Goal: Transaction & Acquisition: Download file/media

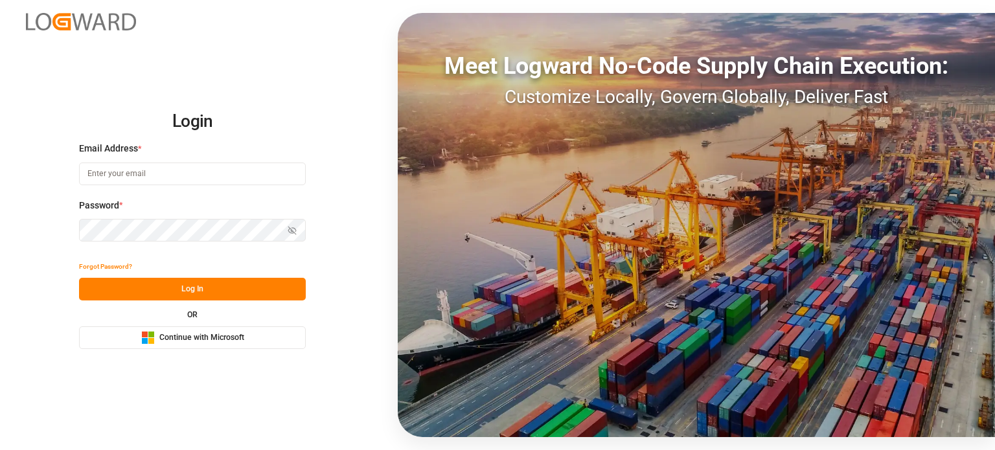
type input "[PERSON_NAME][EMAIL_ADDRESS][PERSON_NAME][DOMAIN_NAME]"
click at [168, 305] on div "Forgot Password? Log In OR Microsoft Logo Continue with Microsoft" at bounding box center [192, 302] width 227 height 94
click at [176, 294] on button "Log In" at bounding box center [192, 289] width 227 height 23
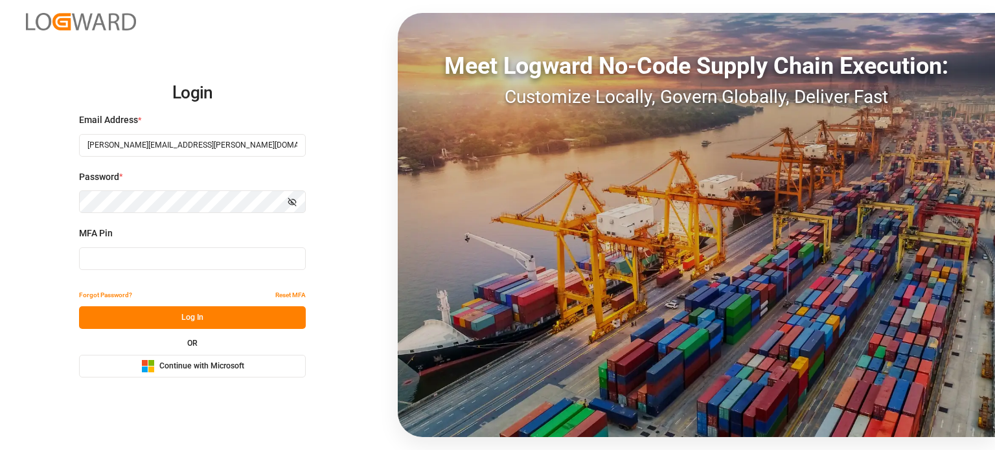
click at [132, 257] on input at bounding box center [192, 259] width 227 height 23
type input "733336"
click at [115, 317] on button "Log In" at bounding box center [192, 318] width 227 height 23
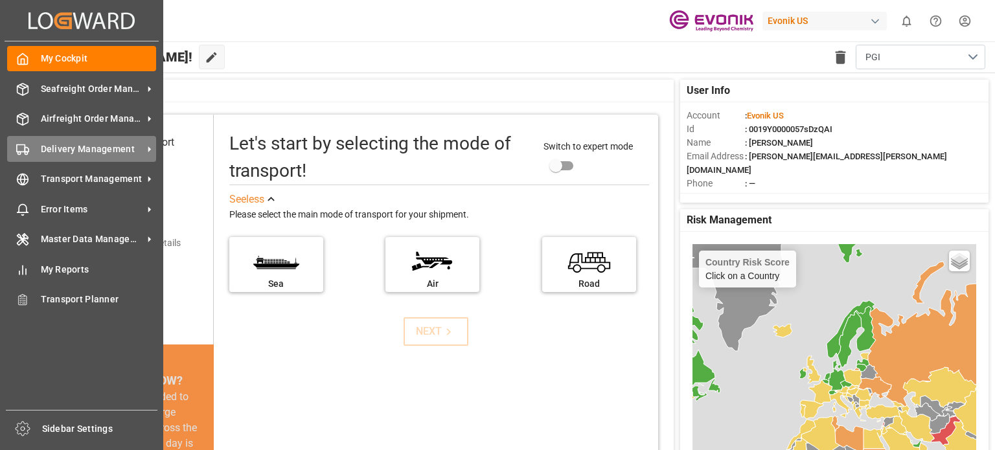
click at [99, 153] on span "Delivery Management" at bounding box center [92, 150] width 102 height 14
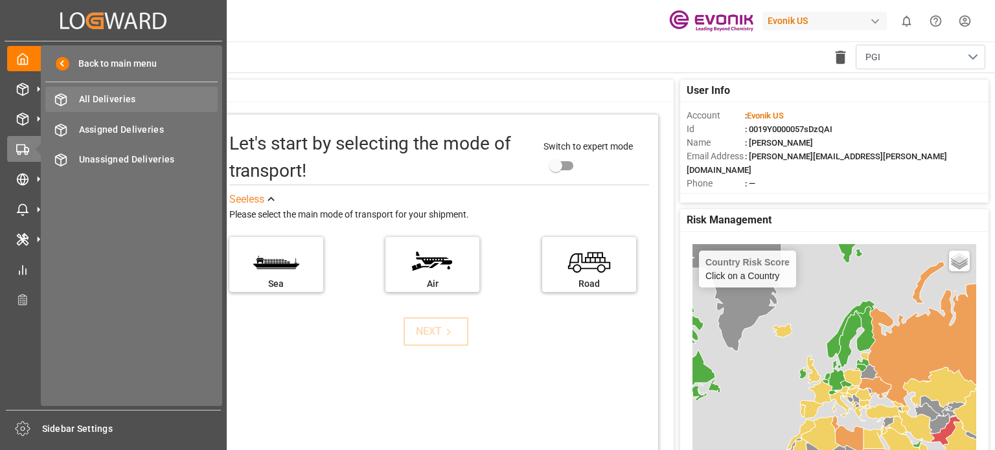
click at [155, 111] on div "All Deliveries All Deliveries" at bounding box center [131, 99] width 172 height 25
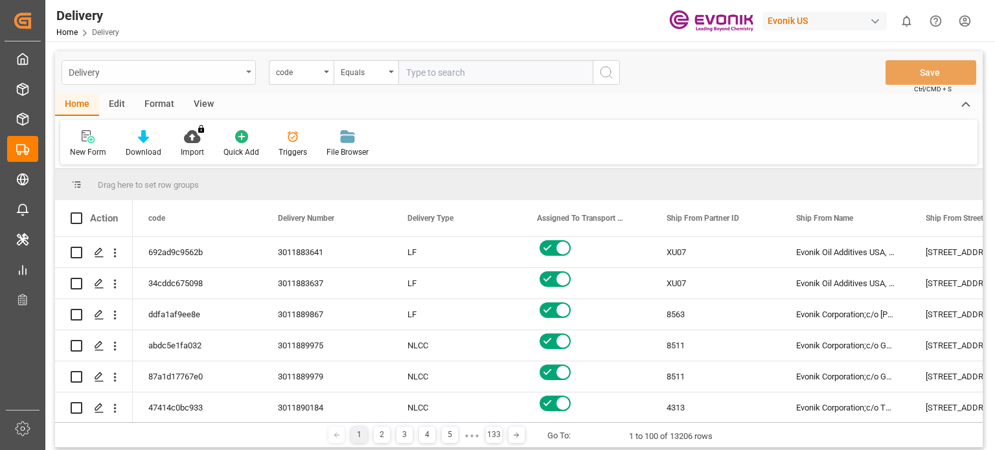
click at [244, 77] on div "Delivery" at bounding box center [159, 72] width 194 height 25
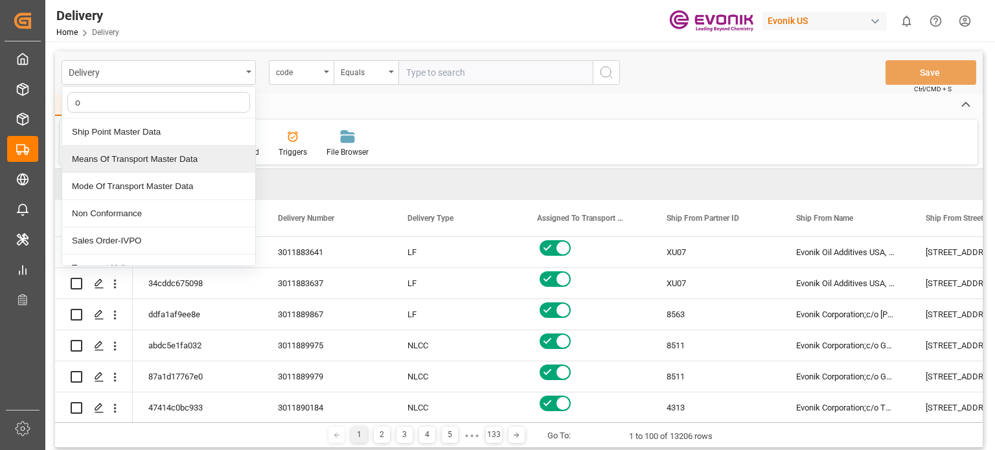
type input "or"
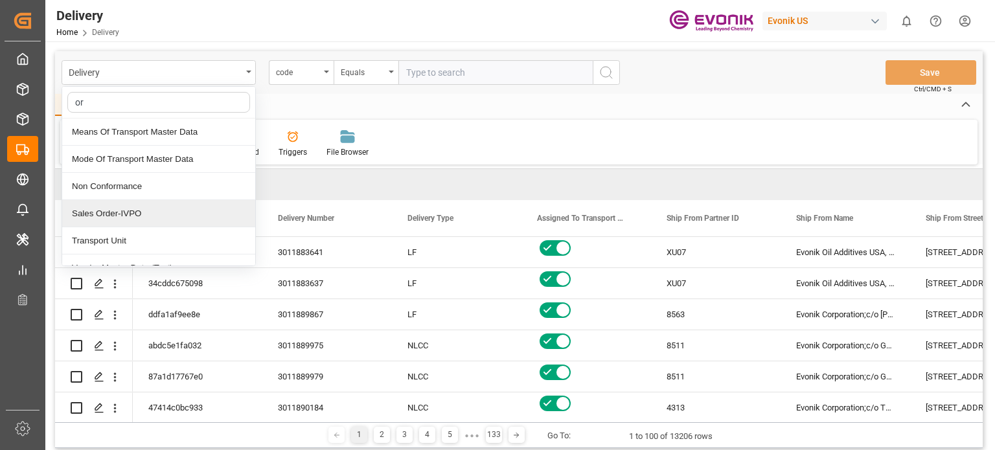
click at [128, 216] on div "Sales Order-IVPO" at bounding box center [158, 213] width 193 height 27
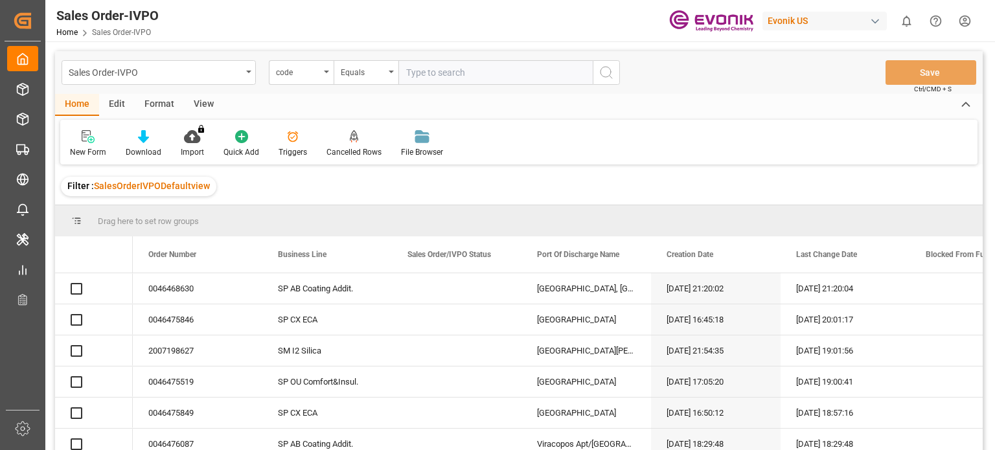
click at [161, 107] on div "Format" at bounding box center [159, 105] width 49 height 22
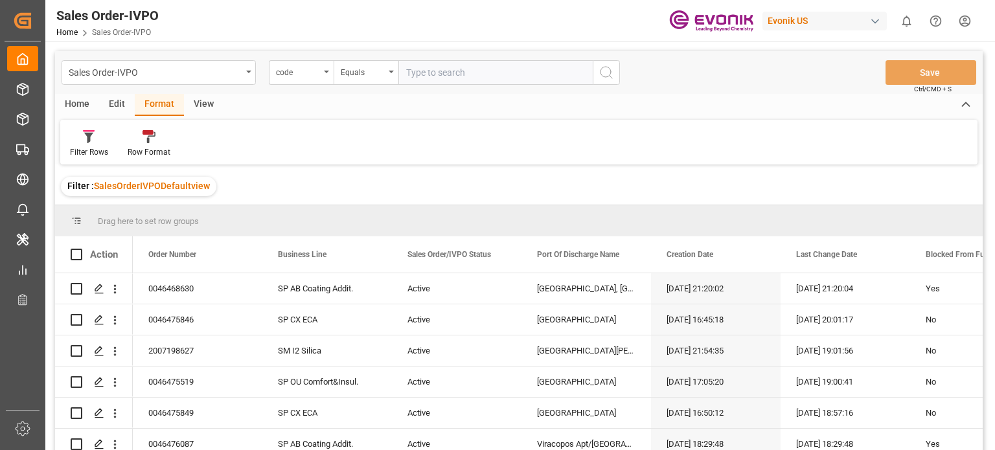
click at [126, 102] on div "Edit" at bounding box center [117, 105] width 36 height 22
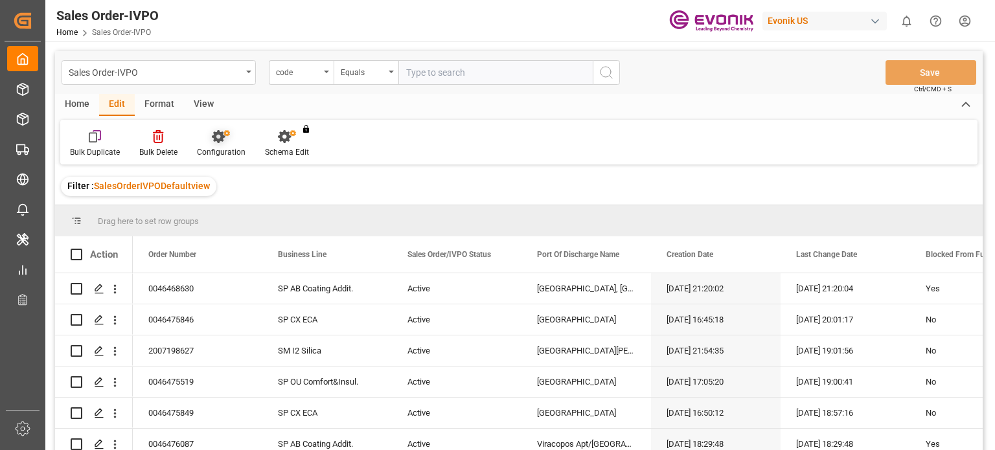
click at [214, 151] on div "Configuration" at bounding box center [221, 152] width 49 height 12
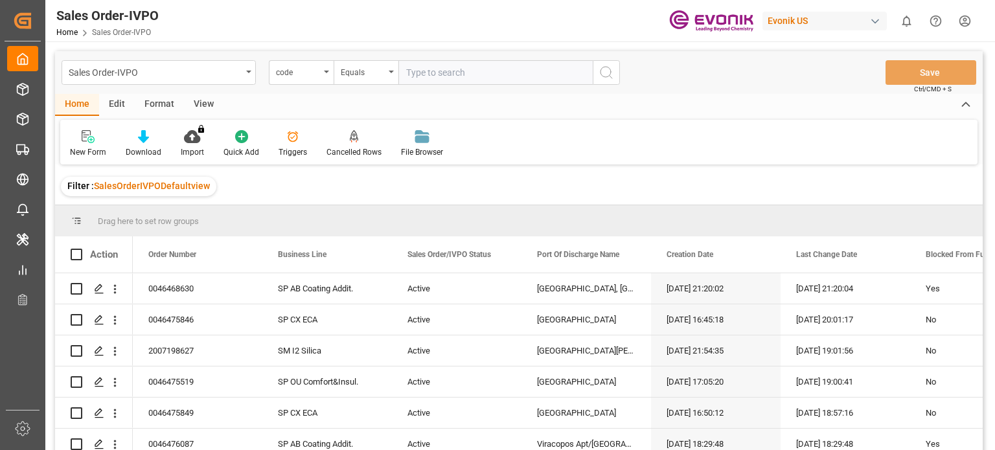
click at [213, 100] on div "View" at bounding box center [204, 105] width 40 height 22
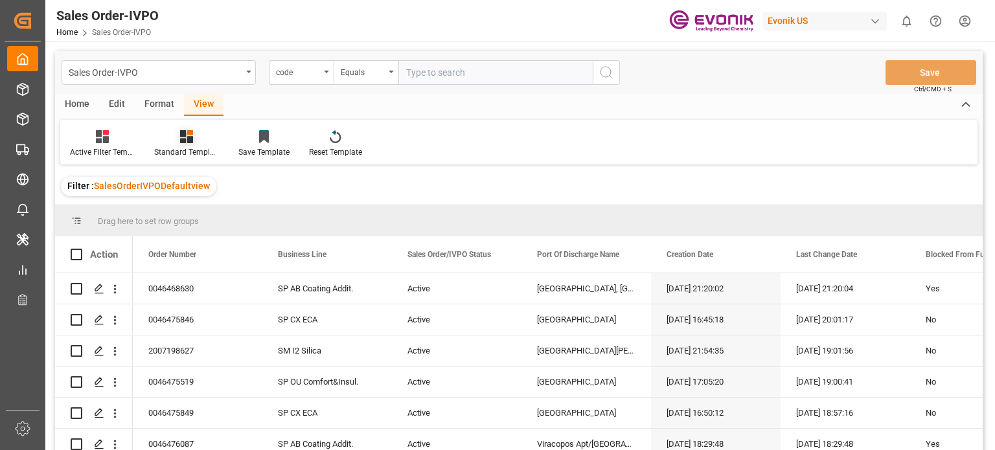
click at [189, 150] on div "Standard Templates" at bounding box center [186, 152] width 65 height 12
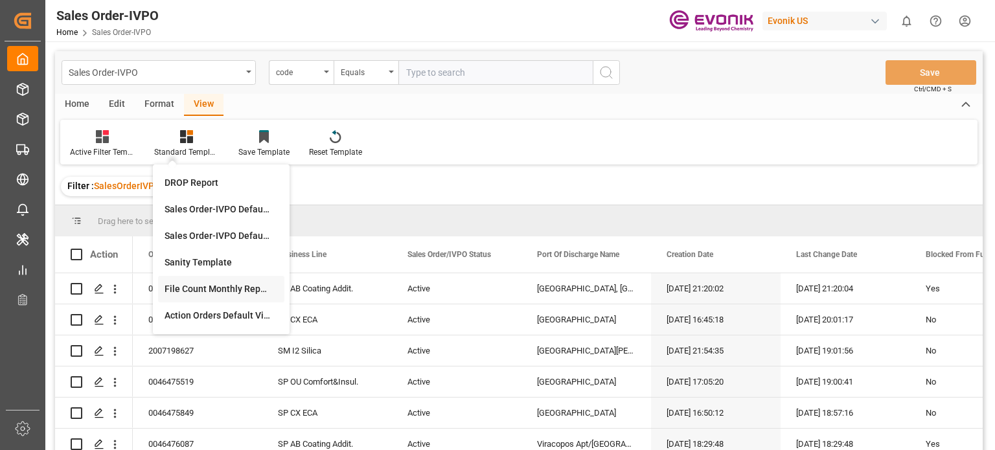
click at [223, 292] on div "File Count Monthly Report" at bounding box center [221, 290] width 113 height 14
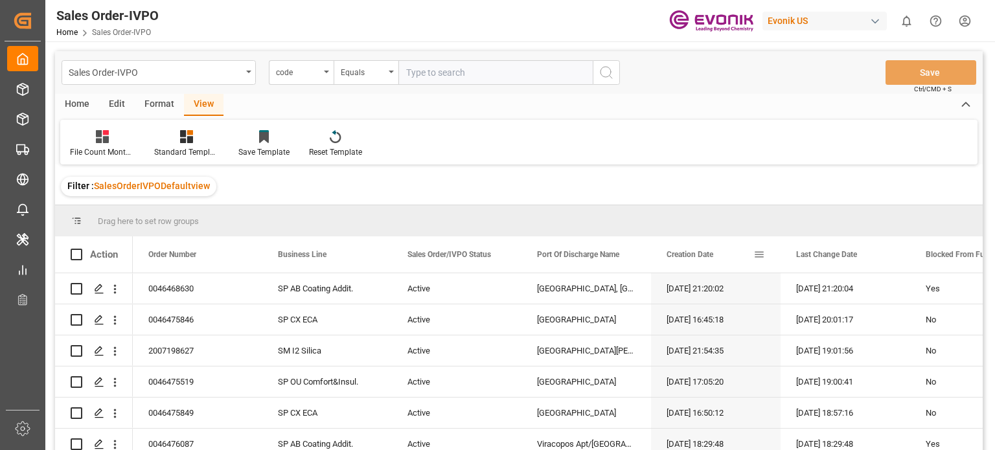
click at [761, 255] on span at bounding box center [760, 255] width 12 height 12
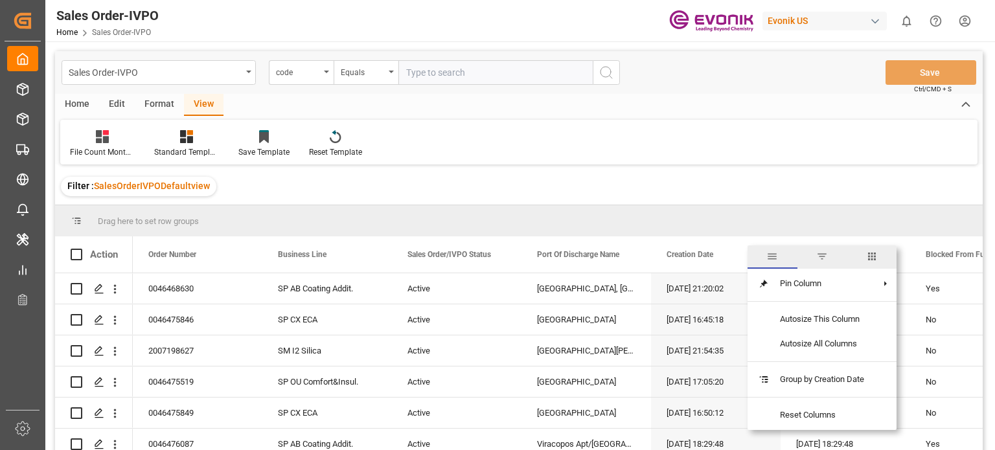
click at [826, 255] on span "filter" at bounding box center [822, 257] width 12 height 12
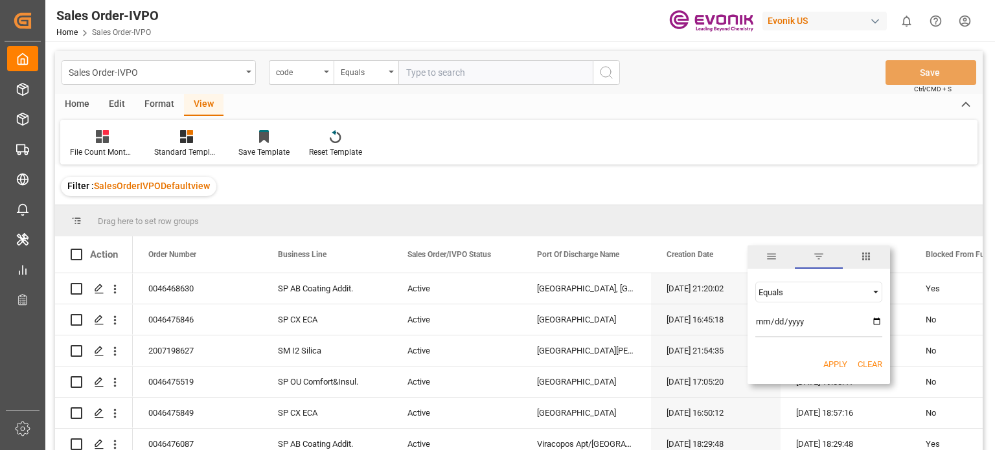
click at [788, 297] on div "Equals" at bounding box center [813, 293] width 109 height 10
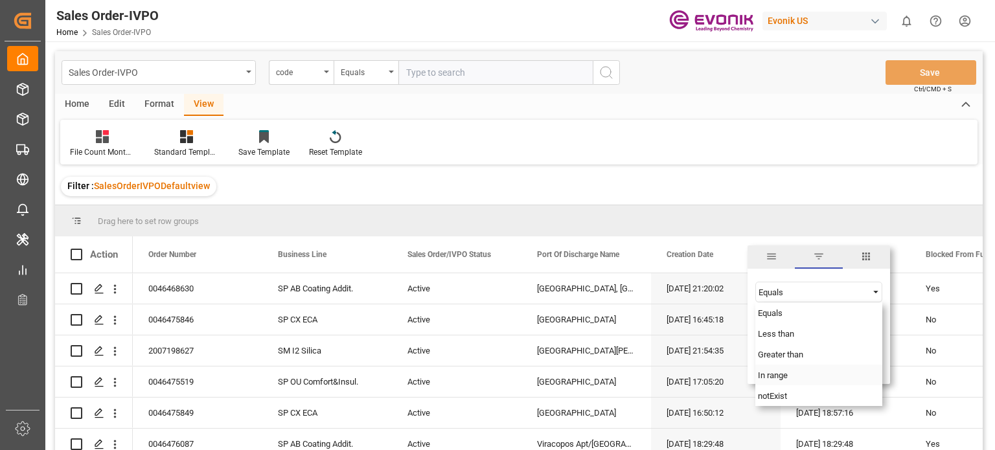
click at [775, 380] on div "In range" at bounding box center [819, 375] width 127 height 21
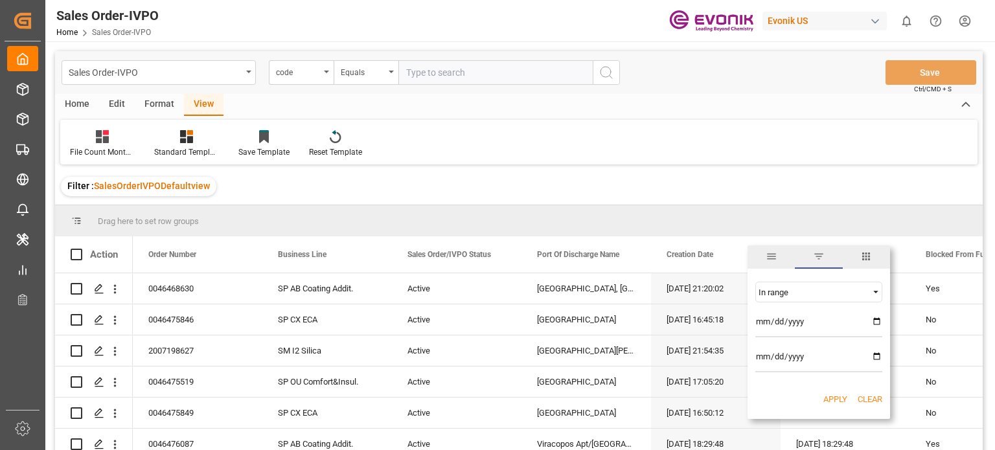
click at [765, 322] on input "date" at bounding box center [819, 325] width 127 height 26
type input "[DATE]"
click at [767, 360] on input "date" at bounding box center [819, 360] width 127 height 26
type input "[DATE]"
click at [835, 404] on button "Apply" at bounding box center [836, 399] width 24 height 13
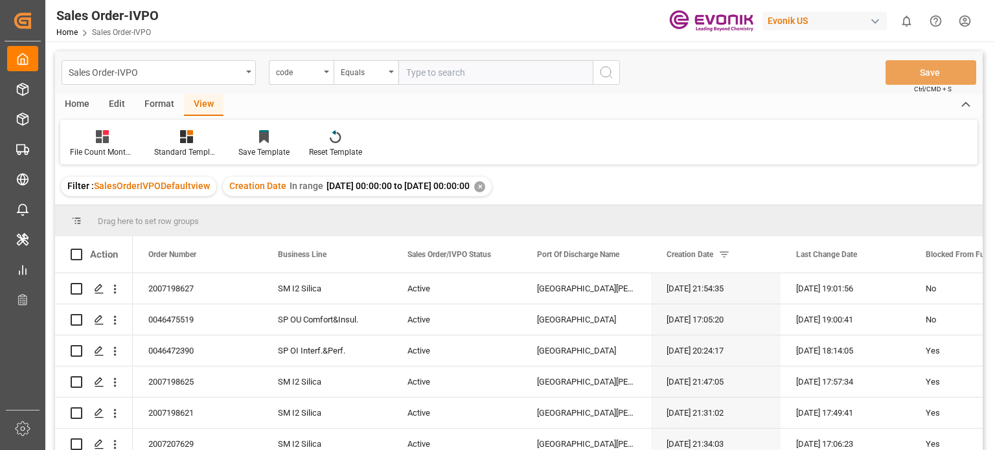
click at [78, 97] on div "Home" at bounding box center [77, 105] width 44 height 22
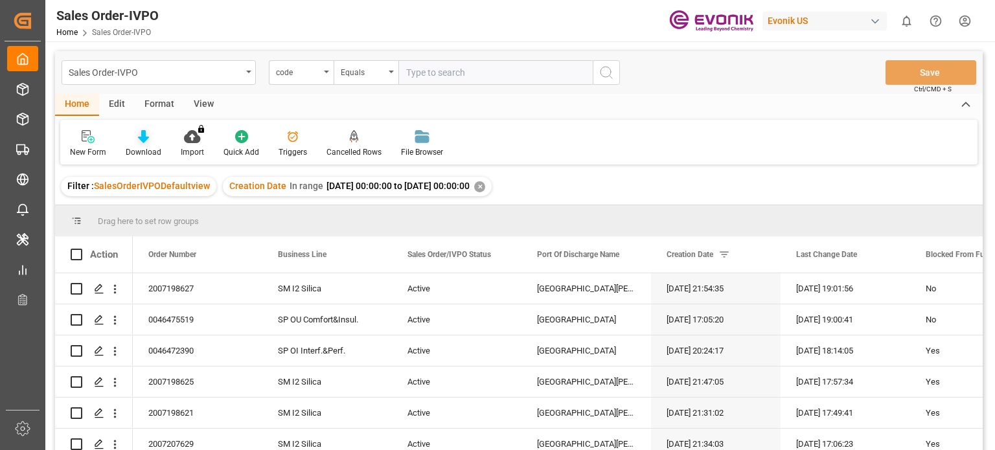
click at [142, 145] on div "Download" at bounding box center [143, 144] width 55 height 29
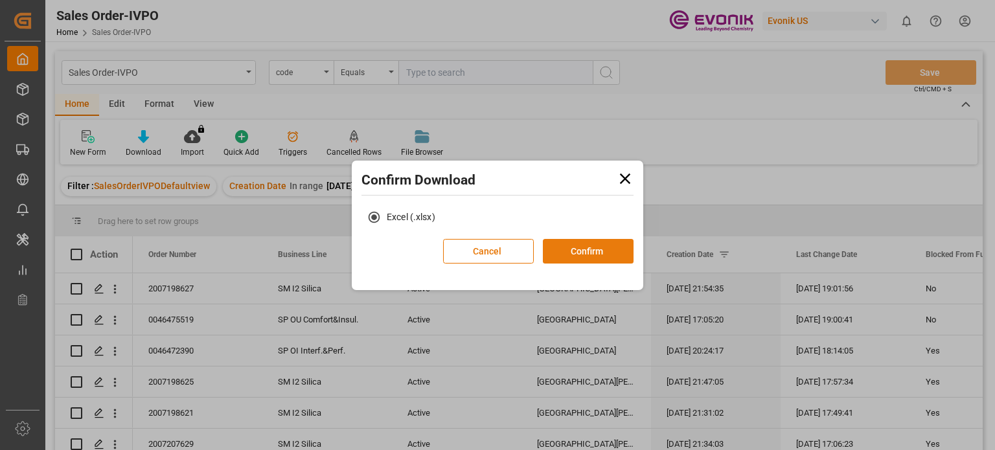
click at [592, 256] on button "Confirm" at bounding box center [588, 251] width 91 height 25
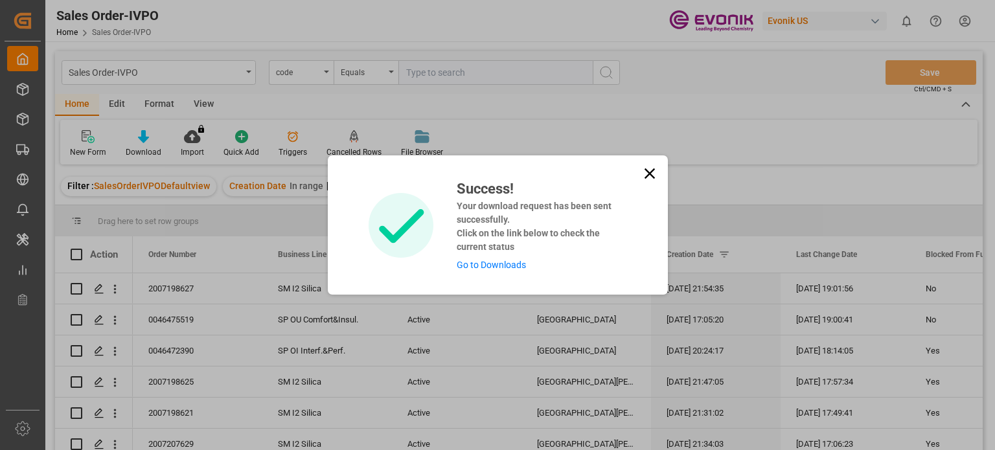
click at [504, 264] on link "Go to Downloads" at bounding box center [491, 265] width 69 height 10
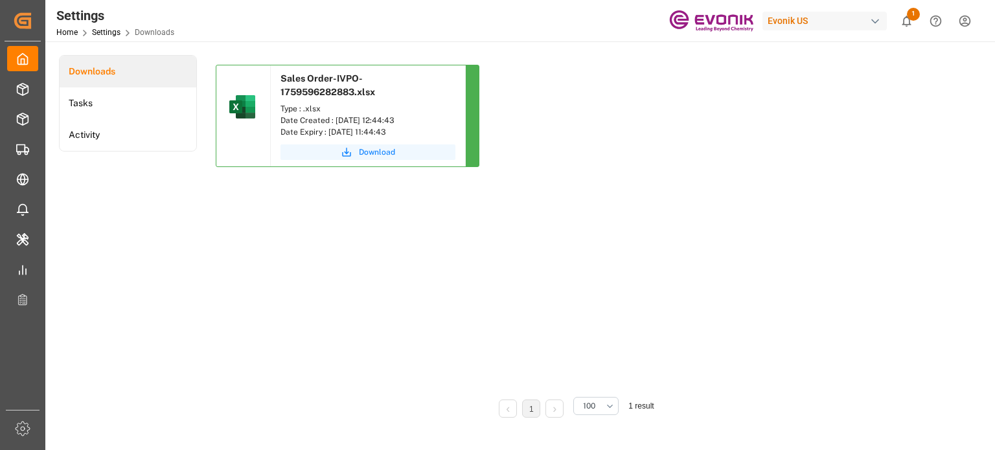
click at [391, 153] on span "Download" at bounding box center [377, 152] width 36 height 12
